Goal: Information Seeking & Learning: Learn about a topic

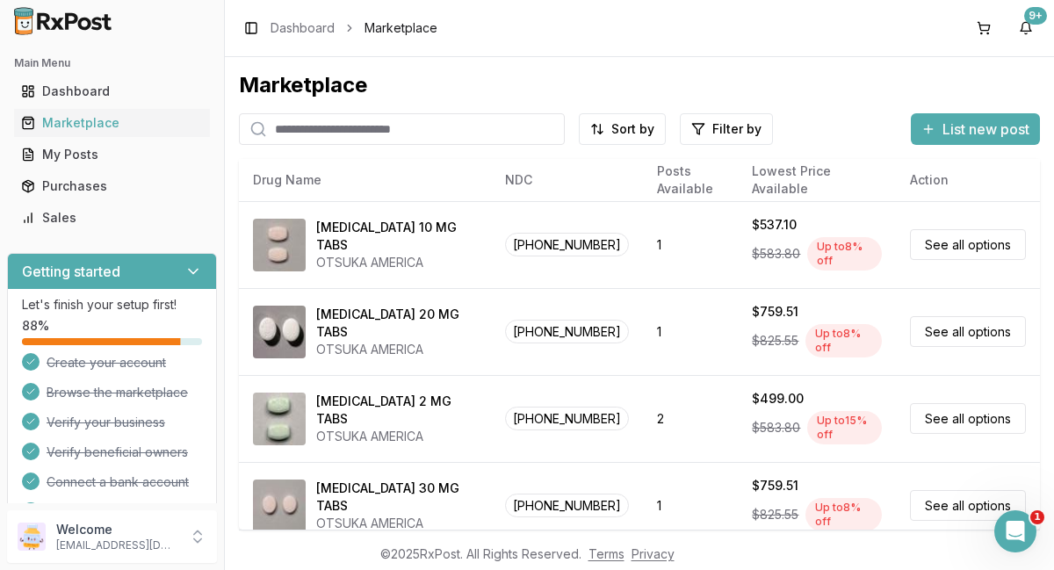
click at [486, 127] on input "search" at bounding box center [402, 129] width 326 height 32
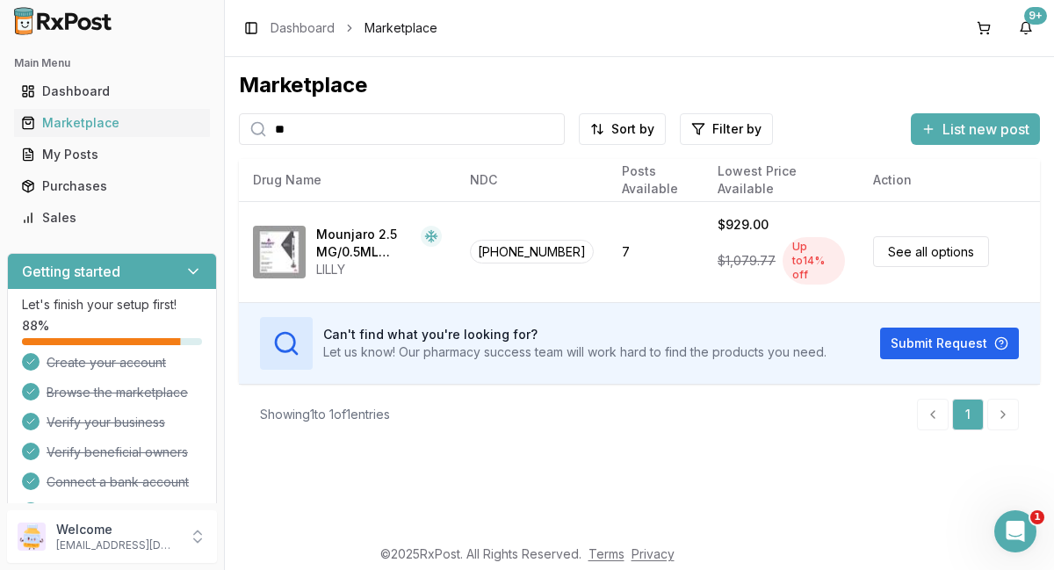
type input "*"
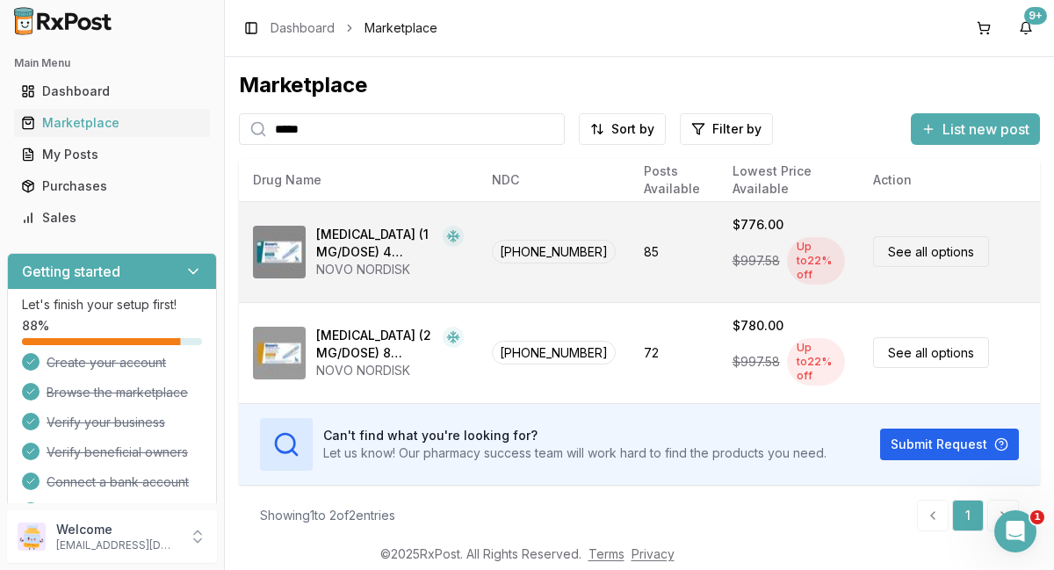
type input "*****"
click at [945, 243] on link "See all options" at bounding box center [931, 251] width 116 height 31
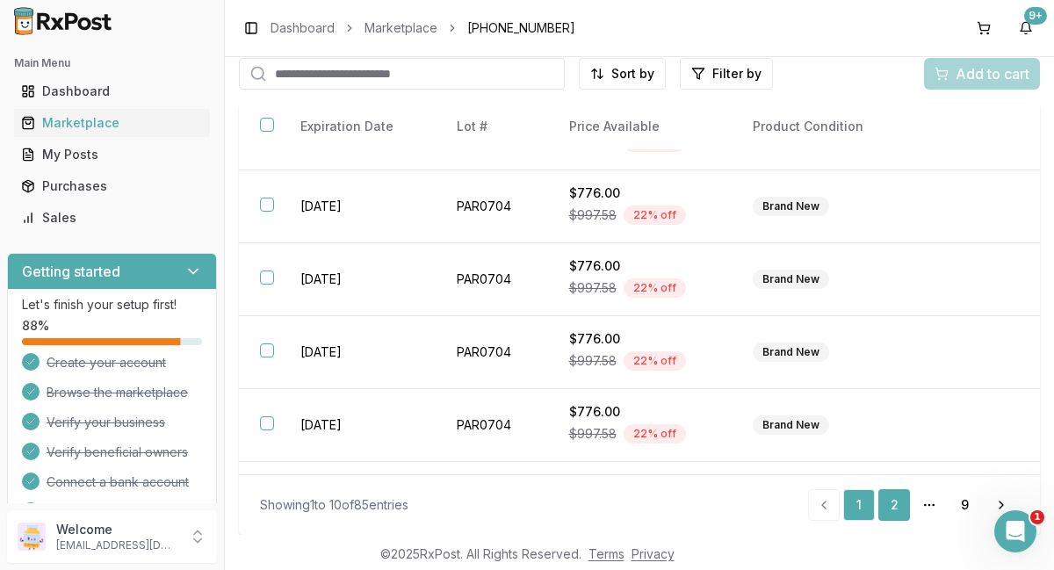
scroll to position [404, 0]
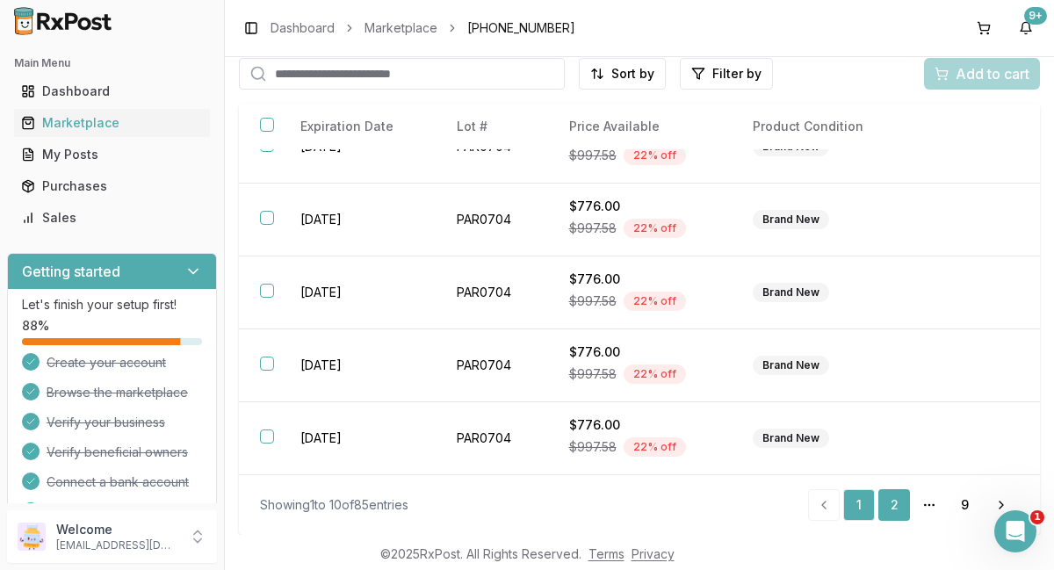
click at [891, 506] on link "2" at bounding box center [894, 505] width 32 height 32
click at [888, 514] on link "3" at bounding box center [894, 505] width 32 height 32
click at [890, 508] on link "4" at bounding box center [894, 505] width 32 height 32
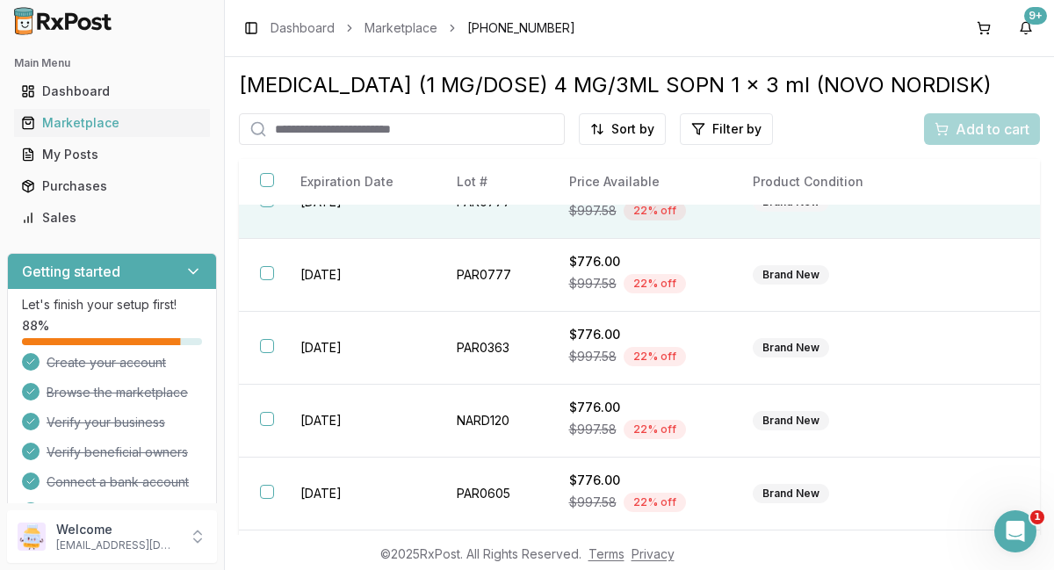
scroll to position [404, 0]
